Goal: Information Seeking & Learning: Learn about a topic

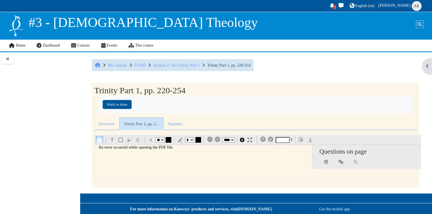
select select "**"
select select "*"
click at [401, 4] on span "Akira Kuwakino" at bounding box center [394, 5] width 32 height 4
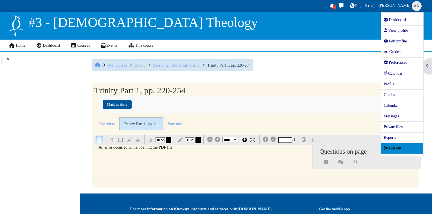
click at [396, 145] on link "Log out" at bounding box center [402, 148] width 42 height 10
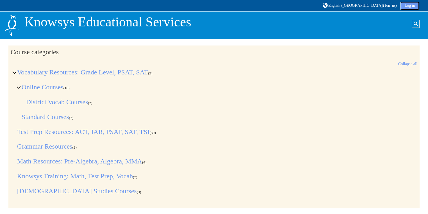
click at [408, 7] on link "Log in" at bounding box center [410, 6] width 19 height 8
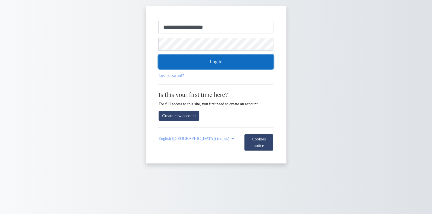
click at [211, 64] on button "Log in" at bounding box center [216, 62] width 115 height 14
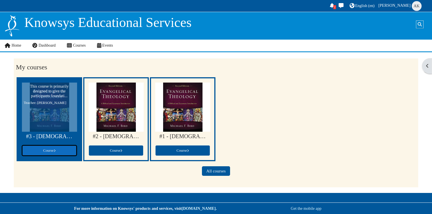
click at [55, 146] on link "Course" at bounding box center [49, 150] width 55 height 11
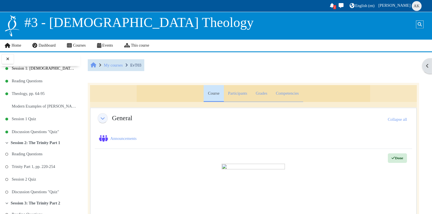
scroll to position [102, 0]
click at [28, 165] on link "Trinity Part 1, pp. 220-254" at bounding box center [33, 166] width 43 height 8
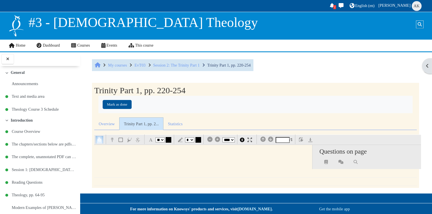
select select "**"
select select "*"
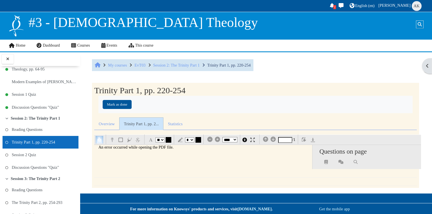
click at [148, 147] on div "An error occurred while opening the PDF file." at bounding box center [202, 147] width 209 height 5
click at [191, 164] on div "An error occurred while opening the PDF file. Questions on page post anonymous …" at bounding box center [257, 157] width 327 height 24
click at [275, 140] on icon at bounding box center [272, 139] width 5 height 0
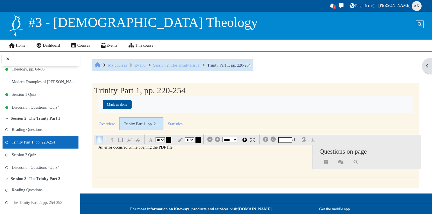
click at [267, 140] on icon at bounding box center [265, 139] width 5 height 0
click at [273, 140] on icon at bounding box center [272, 139] width 5 height 0
type input "*"
click at [307, 140] on img "button" at bounding box center [304, 139] width 5 height 5
click at [315, 140] on img "button" at bounding box center [313, 140] width 4 height 4
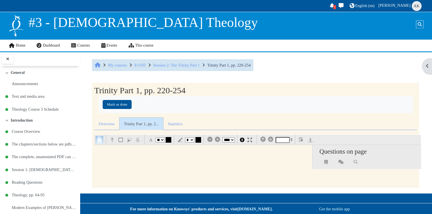
select select "**"
select select "*"
